Goal: Find specific page/section: Find specific page/section

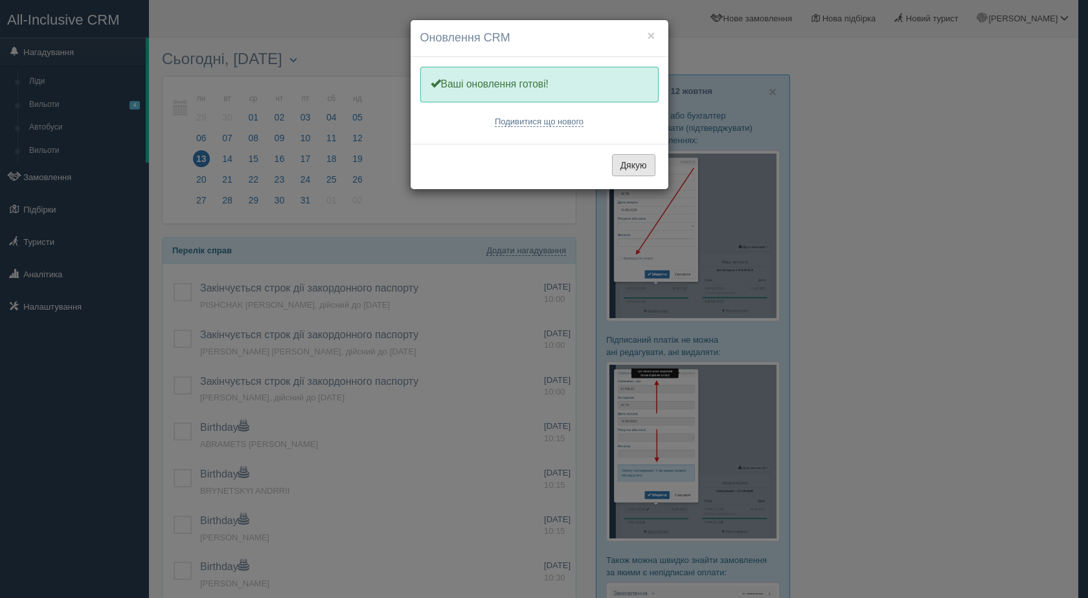
click at [645, 164] on button "Дякую" at bounding box center [633, 165] width 43 height 22
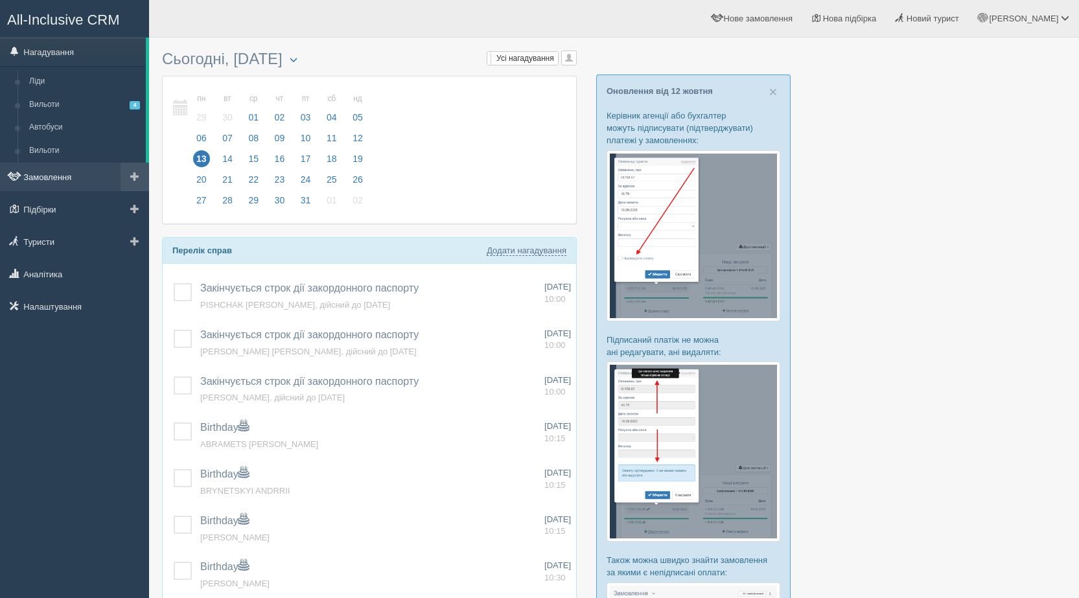
click at [60, 171] on link "Замовлення" at bounding box center [74, 177] width 149 height 29
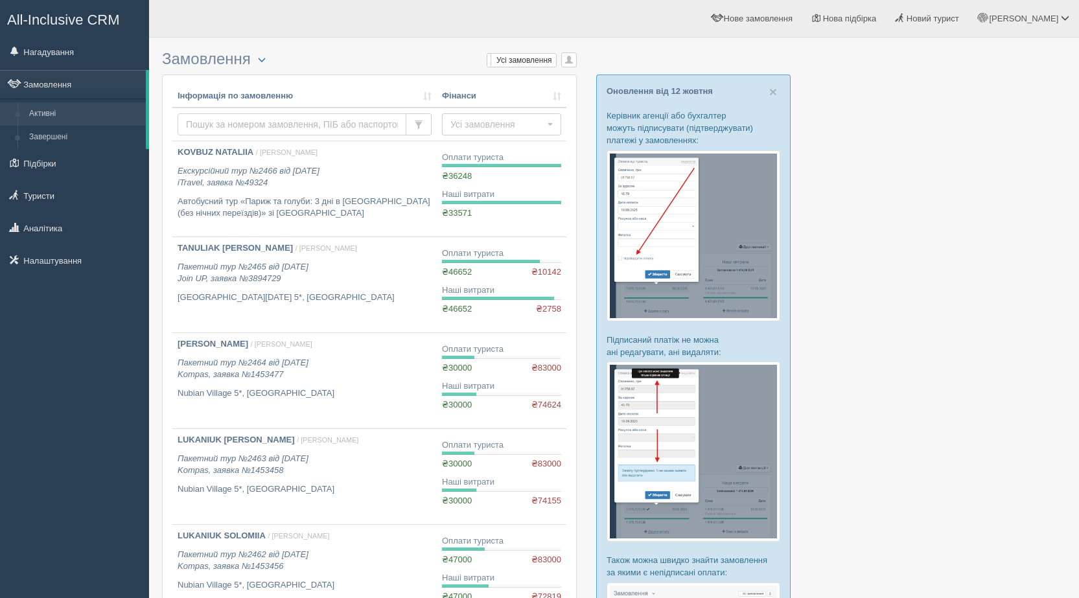
click at [223, 126] on input "text" at bounding box center [292, 124] width 229 height 22
paste input "BARCHYNSKA"
type input "BARCHYNSKA"
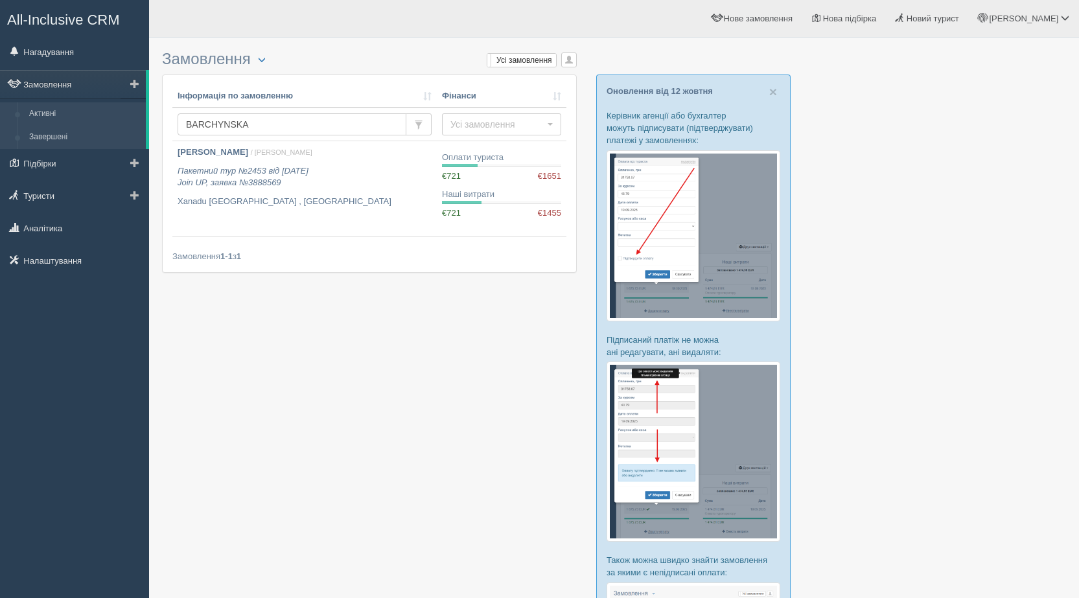
click at [60, 130] on link "Завершені" at bounding box center [84, 137] width 122 height 23
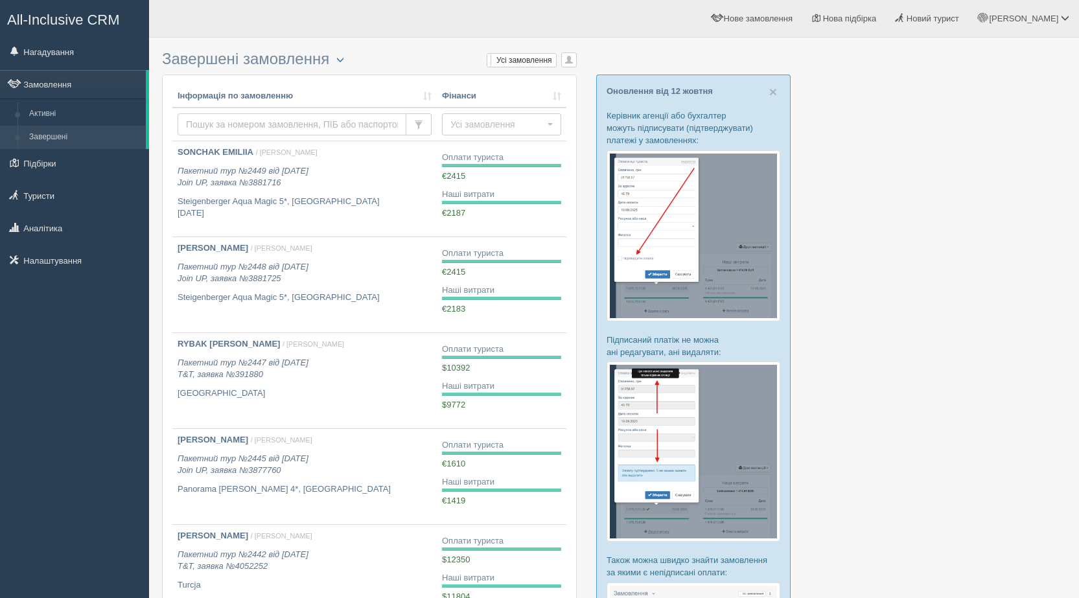
click at [225, 120] on input "text" at bounding box center [292, 124] width 229 height 22
paste input "BARCHYNSKA"
type input "BARCHYNSKA"
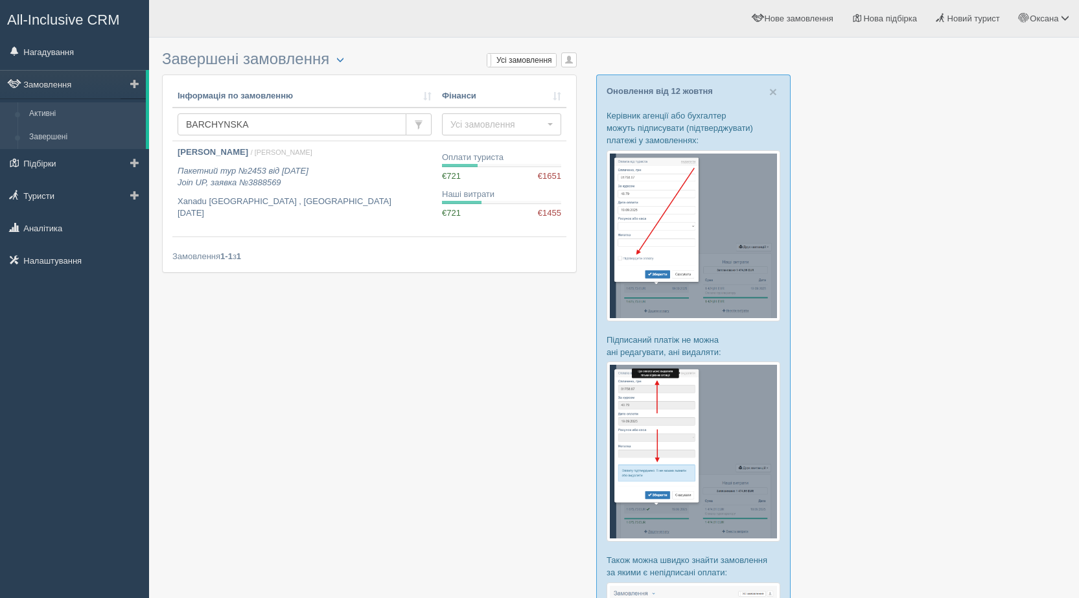
click at [66, 120] on link "Активні" at bounding box center [84, 113] width 122 height 23
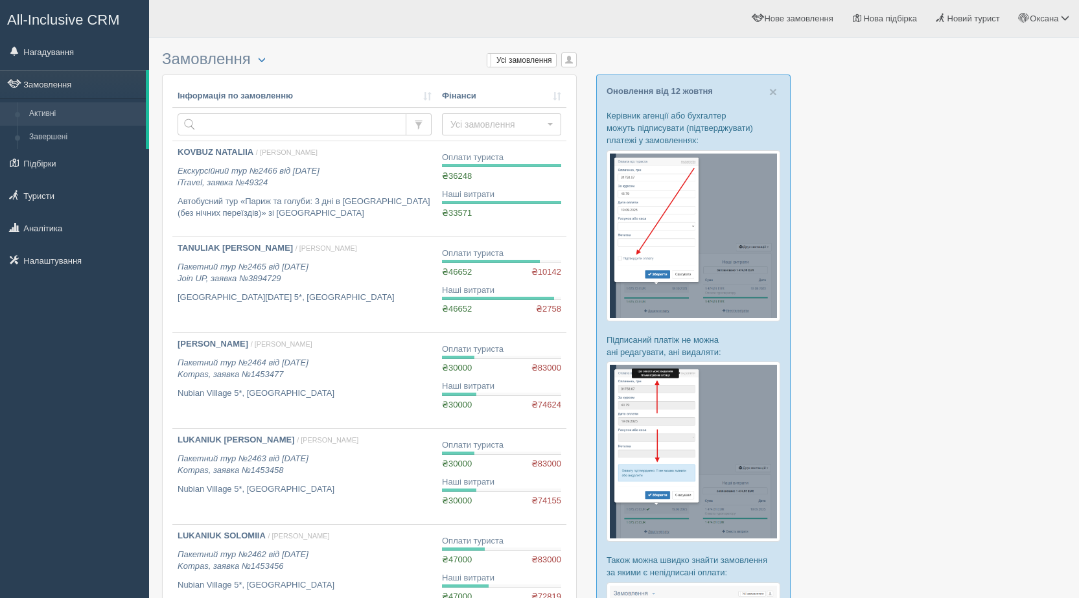
click at [266, 124] on input "text" at bounding box center [292, 124] width 229 height 22
type input "к"
type input "romaniv"
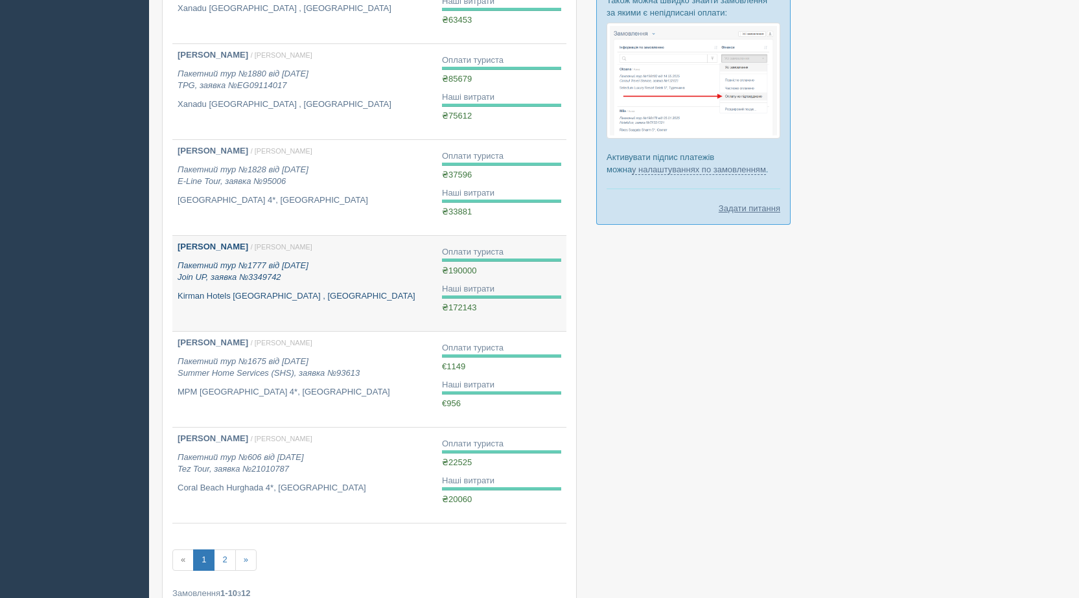
scroll to position [583, 0]
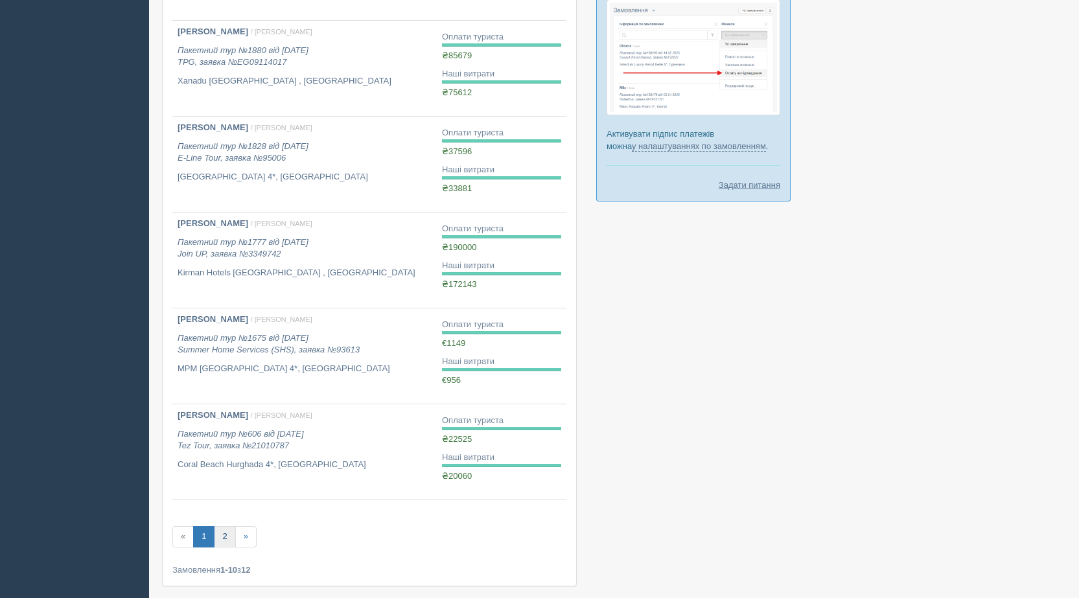
click at [229, 538] on link "2" at bounding box center [224, 536] width 21 height 21
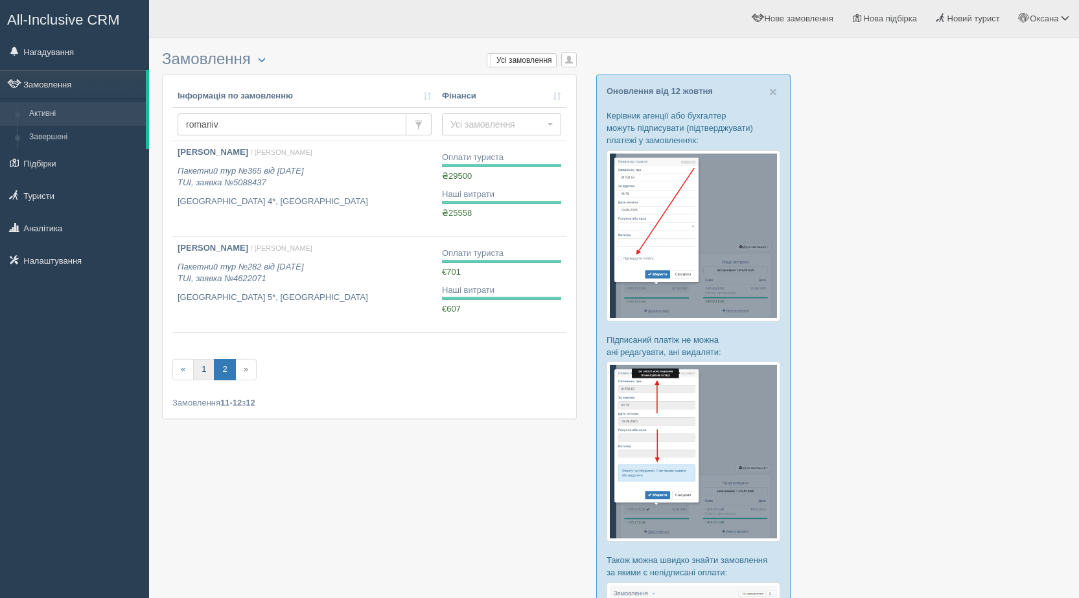
click at [207, 365] on link "1" at bounding box center [203, 369] width 21 height 21
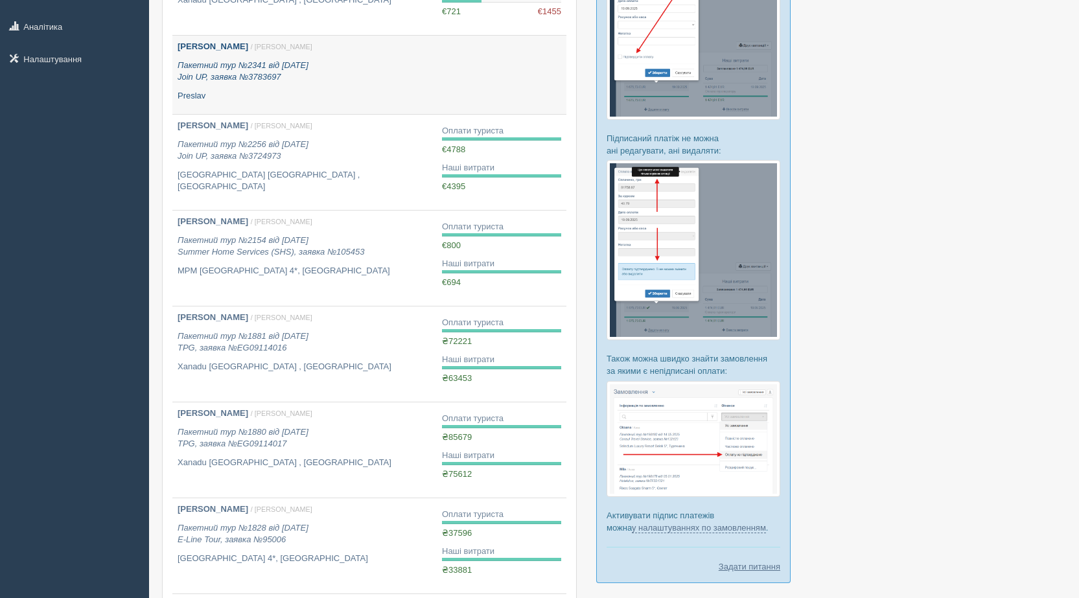
scroll to position [324, 0]
